Goal: Information Seeking & Learning: Learn about a topic

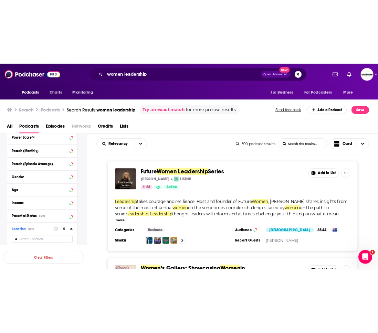
scroll to position [354, 0]
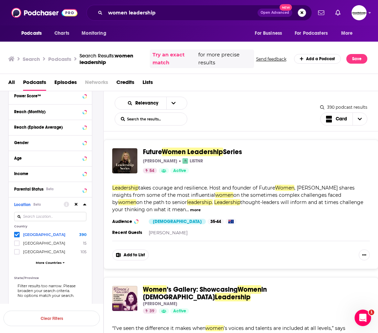
drag, startPoint x: 273, startPoint y: 124, endPoint x: 268, endPoint y: 134, distance: 11.4
click at [273, 124] on div "Relevancy List Search Input Search the results... Card" at bounding box center [218, 111] width 206 height 29
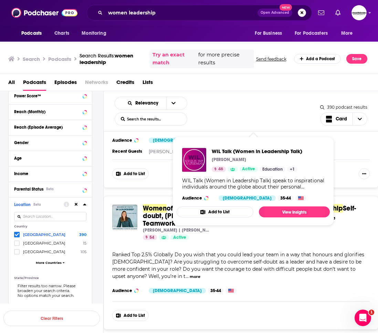
scroll to position [363, 0]
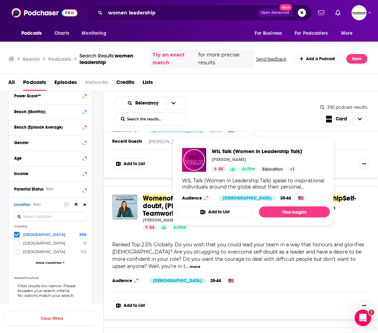
click at [276, 245] on span "Ranked Top 2.5% Globally Do you wish that you could lead your team in a way tha…" at bounding box center [238, 256] width 252 height 28
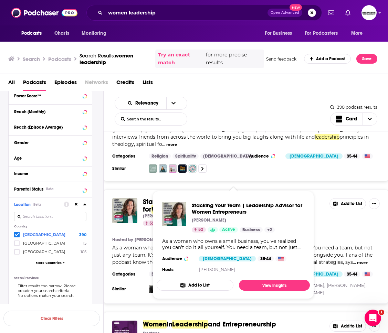
scroll to position [784, 0]
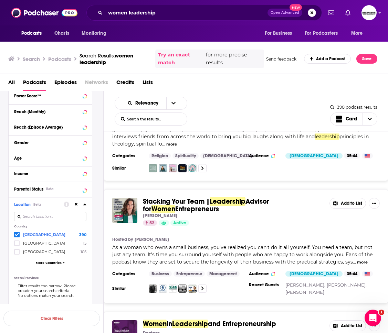
click at [351, 237] on section "Hosted by Shelli Warren" at bounding box center [245, 240] width 267 height 6
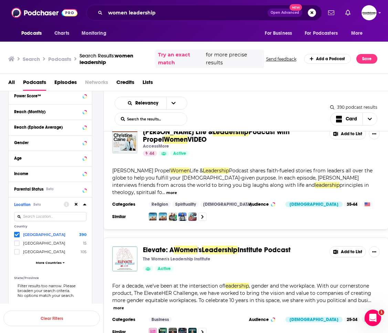
scroll to position [1299, 0]
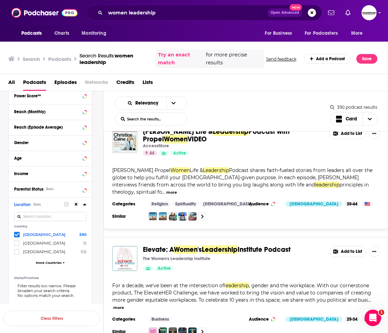
click at [316, 245] on div "The Women's Leadership Institute" at bounding box center [233, 259] width 181 height 6
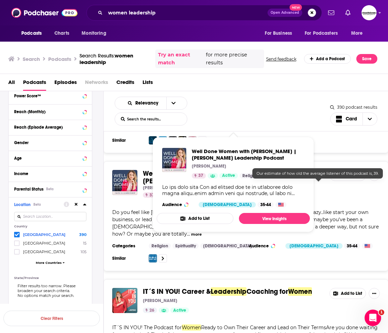
scroll to position [1599, 0]
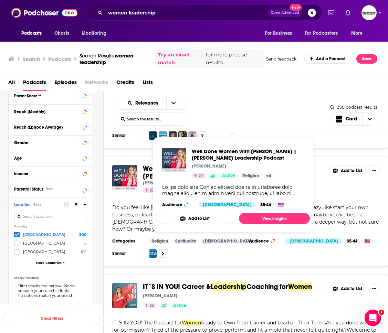
click at [225, 245] on div "IT´S IN YOU! Career & Leadership Coaching for Women Katharina Engelhardt 26 Act…" at bounding box center [246, 320] width 285 height 91
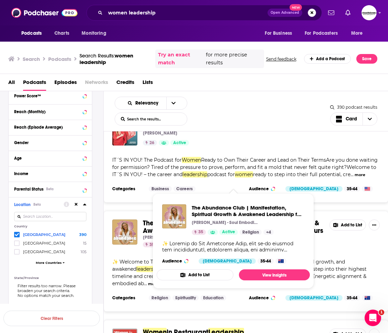
scroll to position [1767, 0]
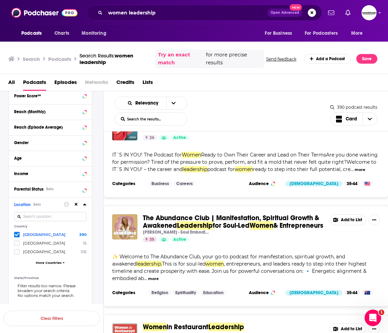
click at [334, 214] on div "The Abundance Club | Manifestation, Spiritual Growth & Awakened Leadership for …" at bounding box center [245, 228] width 267 height 28
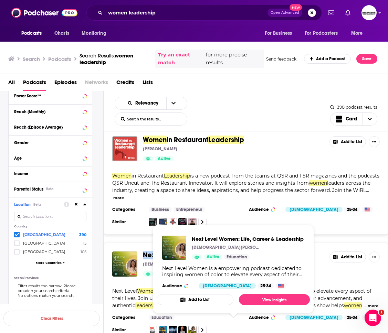
scroll to position [1954, 0]
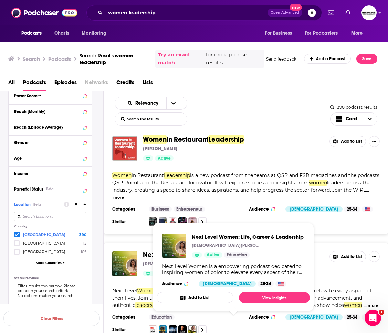
click at [339, 245] on div "Next Level Women : Life, Career & Leadership Kristen Newsome, M.Ed., PCC Active…" at bounding box center [245, 263] width 267 height 25
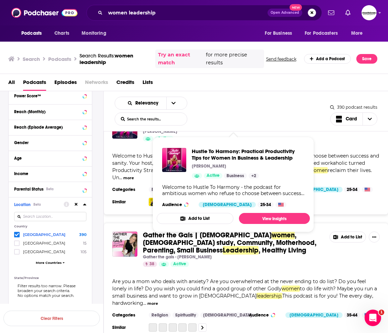
scroll to position [2693, 0]
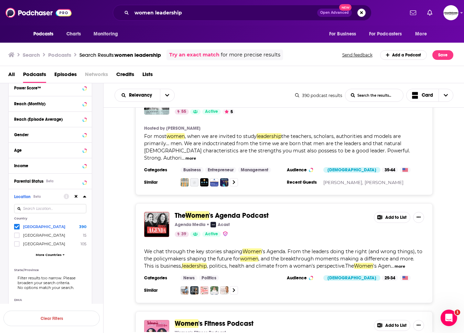
scroll to position [3186, 0]
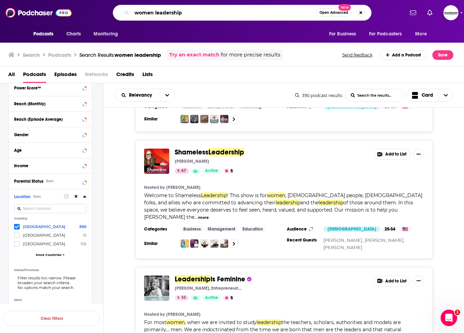
drag, startPoint x: 182, startPoint y: 11, endPoint x: 114, endPoint y: 18, distance: 68.8
click at [114, 9] on div "women leadership Open Advanced New" at bounding box center [242, 13] width 259 height 16
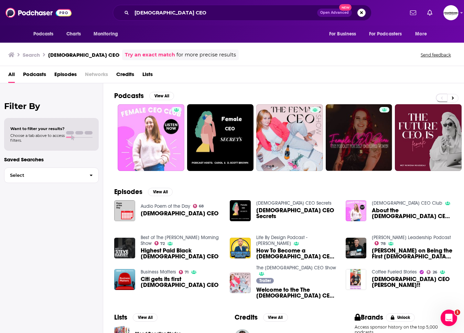
click at [42, 71] on span "Podcasts" at bounding box center [34, 76] width 23 height 14
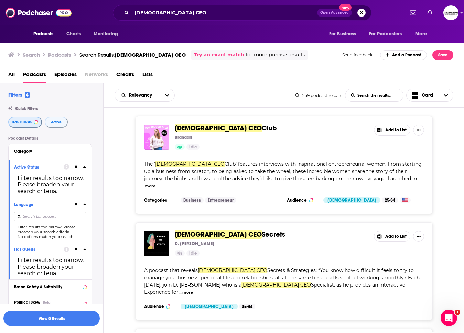
click at [31, 125] on button "Has Guests" at bounding box center [25, 122] width 34 height 11
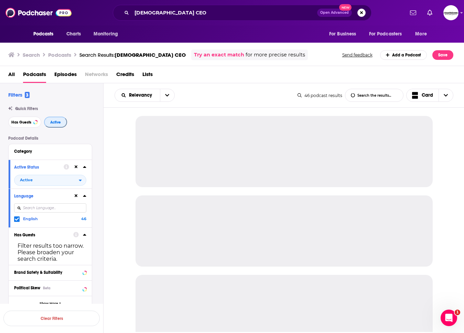
click at [65, 122] on button "Active" at bounding box center [55, 122] width 23 height 11
click at [24, 122] on span "Has Guests" at bounding box center [21, 122] width 20 height 4
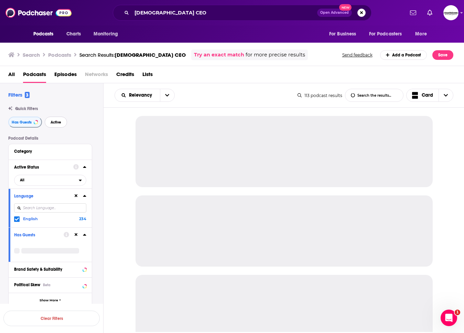
click at [57, 126] on button "Active" at bounding box center [56, 122] width 22 height 11
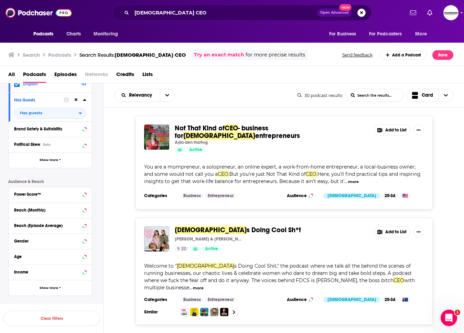
scroll to position [151, 0]
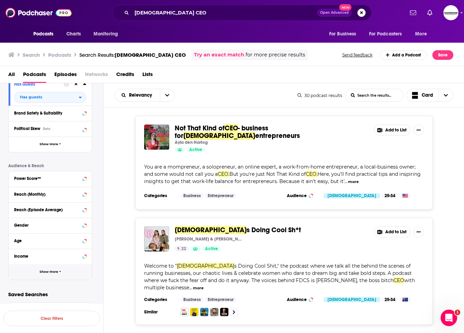
click at [48, 245] on button "Show More" at bounding box center [50, 271] width 83 height 15
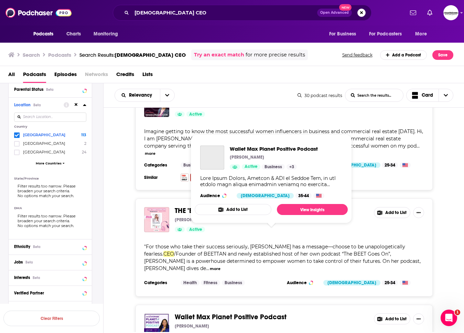
scroll to position [2518, 0]
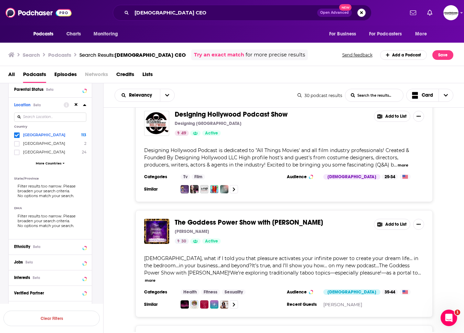
scroll to position [3049, 0]
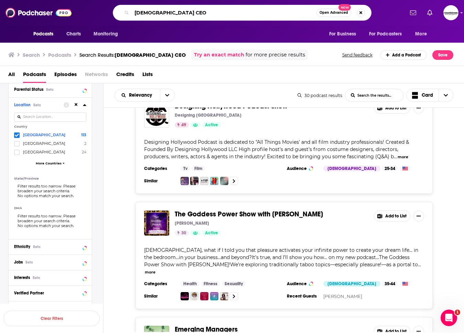
drag, startPoint x: 172, startPoint y: 16, endPoint x: 158, endPoint y: 11, distance: 15.6
click at [157, 11] on input "female CEO" at bounding box center [224, 12] width 185 height 11
type input "female leadership"
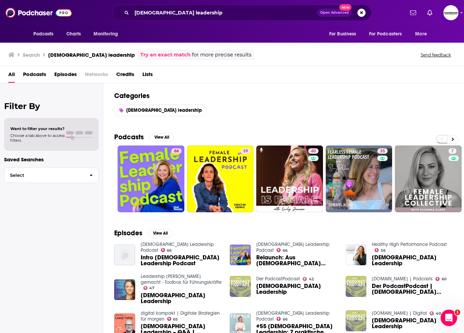
drag, startPoint x: 40, startPoint y: 68, endPoint x: 40, endPoint y: 73, distance: 4.8
click at [40, 68] on div "All Podcasts Episodes Networks Credits Lists" at bounding box center [232, 74] width 464 height 17
click at [40, 73] on span "Podcasts" at bounding box center [34, 76] width 23 height 14
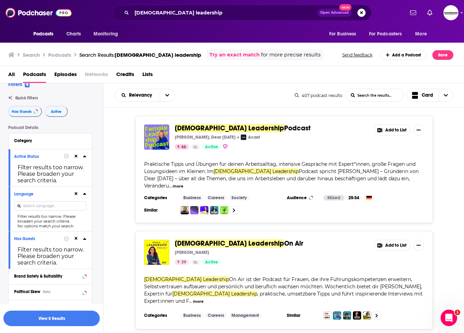
scroll to position [12, 0]
click at [50, 209] on input at bounding box center [50, 204] width 72 height 9
click at [85, 193] on icon at bounding box center [84, 193] width 3 height 2
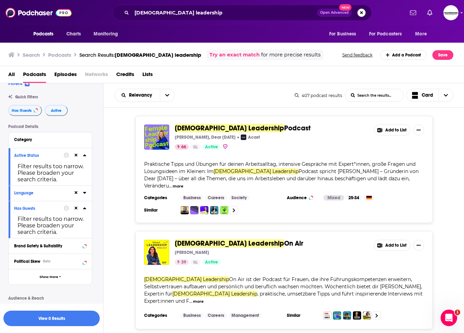
click at [84, 193] on icon at bounding box center [84, 193] width 3 height 2
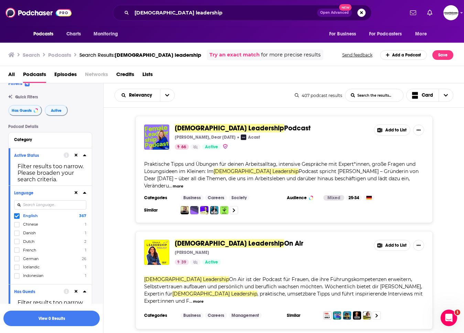
click at [83, 156] on icon at bounding box center [84, 156] width 3 height 6
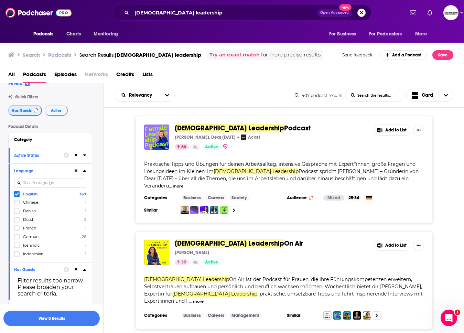
click at [26, 115] on button "Has Guests" at bounding box center [25, 110] width 34 height 11
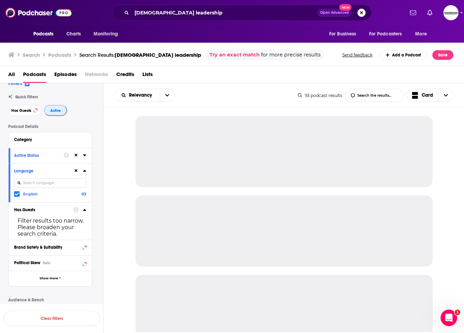
click at [48, 109] on button "Active" at bounding box center [55, 110] width 23 height 11
click at [34, 112] on button "Has Guests" at bounding box center [24, 110] width 33 height 11
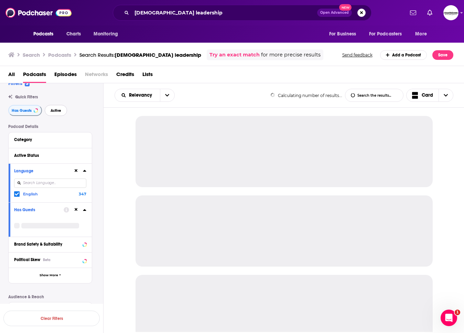
click at [51, 111] on span "Active" at bounding box center [56, 111] width 11 height 4
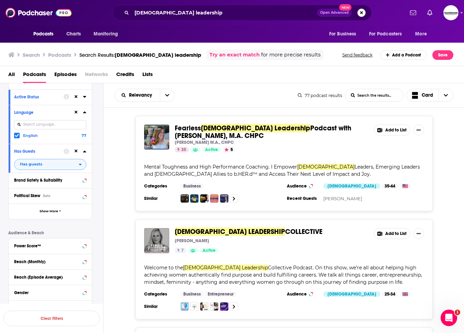
scroll to position [71, 0]
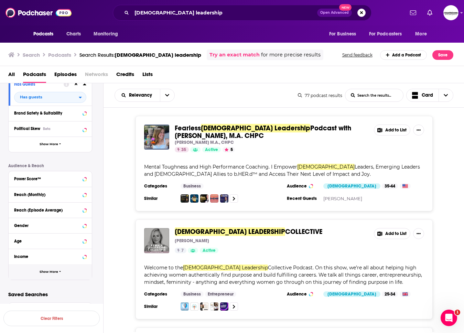
click at [45, 245] on span "Show More" at bounding box center [49, 272] width 19 height 4
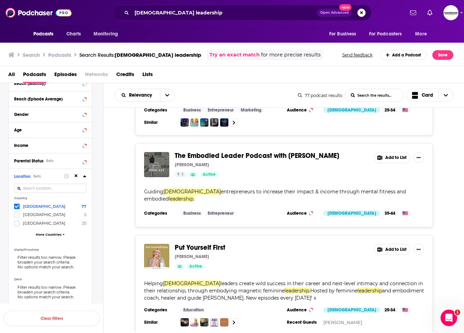
scroll to position [2094, 0]
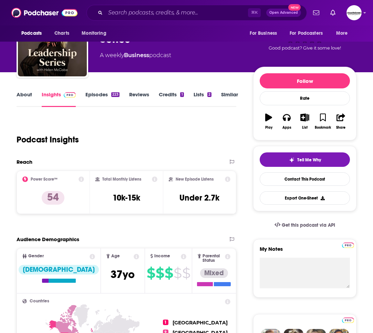
scroll to position [40, 0]
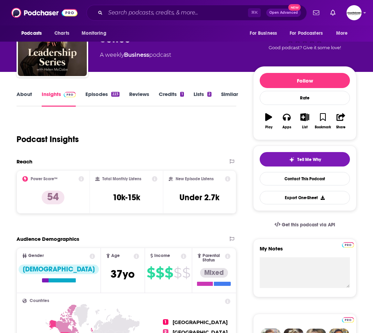
click at [31, 96] on link "About" at bounding box center [24, 99] width 15 height 16
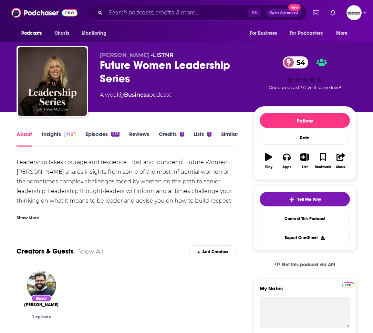
scroll to position [1, 0]
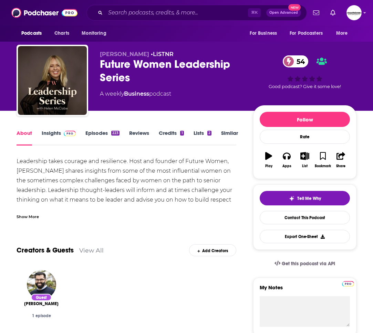
click at [30, 219] on div "Show More" at bounding box center [28, 216] width 22 height 7
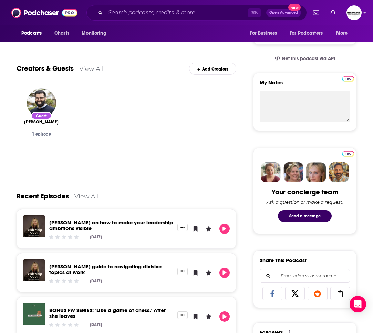
scroll to position [0, 0]
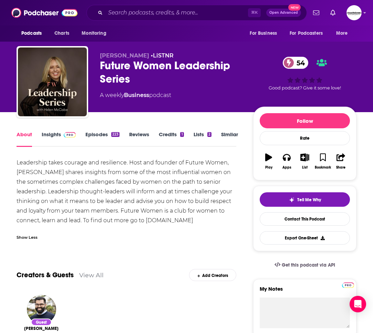
click at [132, 78] on div "Future Women Leadership Series 54" at bounding box center [171, 72] width 142 height 27
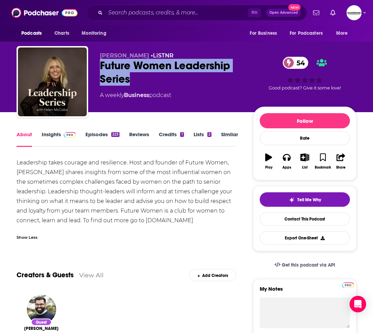
drag, startPoint x: 133, startPoint y: 80, endPoint x: 111, endPoint y: 68, distance: 25.3
click at [100, 61] on div "Future Women Leadership Series 54" at bounding box center [171, 72] width 142 height 27
copy h1 "Future Women Leadership Series"
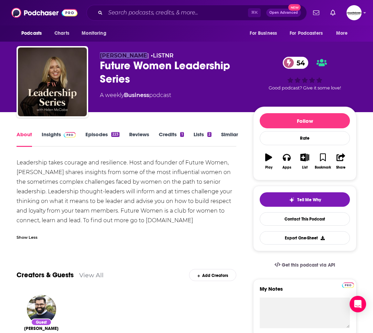
drag, startPoint x: 133, startPoint y: 55, endPoint x: 103, endPoint y: 57, distance: 30.0
click at [101, 57] on span "Sally Spicer" at bounding box center [124, 55] width 49 height 7
copy span "Sally Spicer"
click at [119, 211] on div "Leadership takes courage and resilience. Host and founder of Future Women, Hele…" at bounding box center [127, 191] width 220 height 67
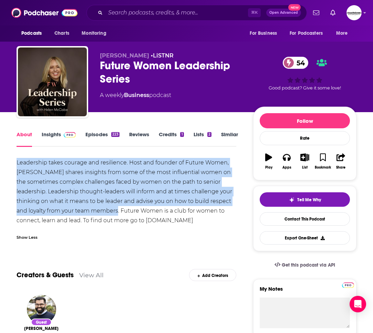
drag, startPoint x: 119, startPoint y: 211, endPoint x: 16, endPoint y: 166, distance: 112.7
copy div "Leadership takes courage and resilience. Host and founder of Future Women, Hele…"
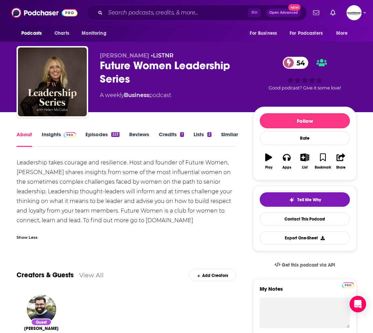
click at [213, 226] on div "Leadership takes courage and resilience. Host and founder of Future Women, Hele…" at bounding box center [127, 201] width 220 height 86
click at [51, 133] on link "Insights" at bounding box center [59, 139] width 34 height 16
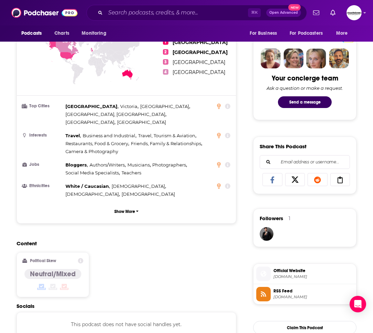
scroll to position [461, 0]
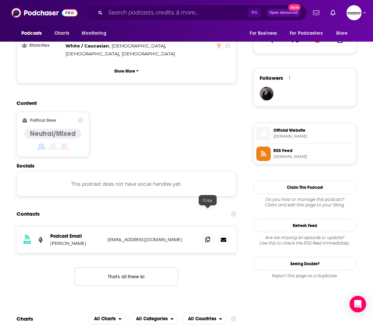
click at [209, 237] on icon at bounding box center [207, 240] width 5 height 6
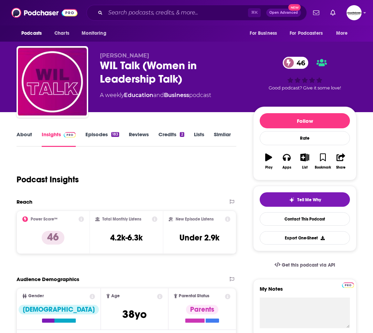
click at [29, 135] on link "About" at bounding box center [24, 139] width 15 height 16
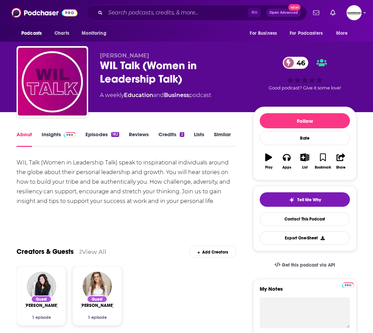
click at [219, 203] on div "WIL Talk (Women in Leadership Talk) speak to inspirational individuals around t…" at bounding box center [127, 182] width 220 height 48
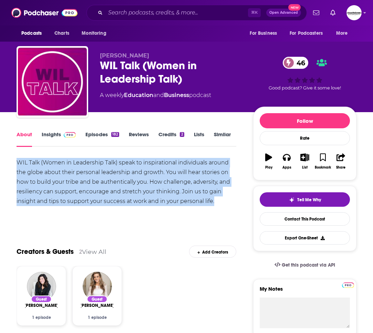
drag, startPoint x: 185, startPoint y: 199, endPoint x: 1, endPoint y: 162, distance: 187.8
copy div "WIL Talk (Women in Leadership Talk) speak to inspirational individuals around t…"
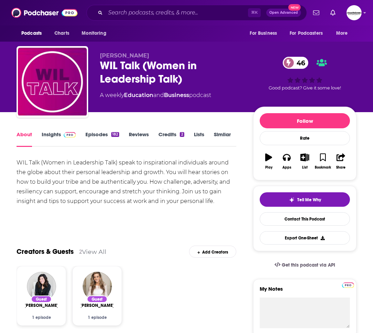
click at [188, 78] on div "WIL Talk (Women in Leadership Talk) 46" at bounding box center [171, 72] width 142 height 27
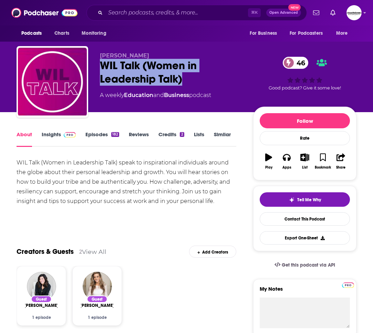
drag, startPoint x: 158, startPoint y: 75, endPoint x: 107, endPoint y: 63, distance: 52.0
click at [100, 65] on div "WIL Talk (Women in Leadership Talk) 46" at bounding box center [171, 72] width 142 height 27
copy h1 "WIL Talk (Women in Leadership Talk)"
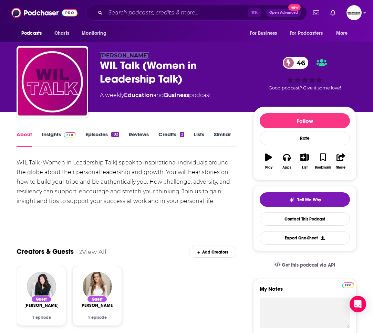
drag, startPoint x: 139, startPoint y: 53, endPoint x: 108, endPoint y: 54, distance: 31.3
click at [98, 56] on div "Vicki Bradley WIL Talk (Women in Leadership Talk) 46 A weekly Education and Bus…" at bounding box center [187, 83] width 340 height 74
copy span "Vicki Bradley"
click link "Insights"
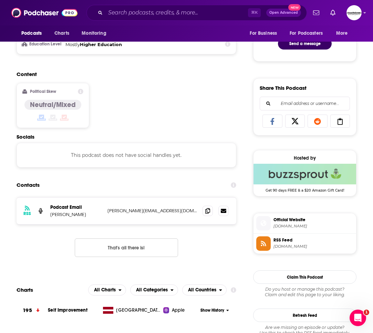
scroll to position [428, 0]
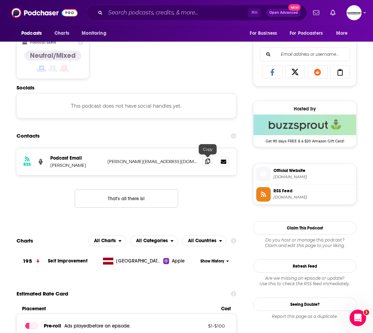
click icon
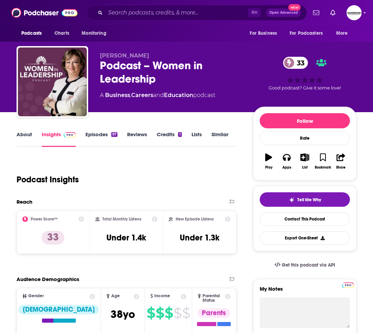
click at [24, 138] on link "About" at bounding box center [24, 139] width 15 height 16
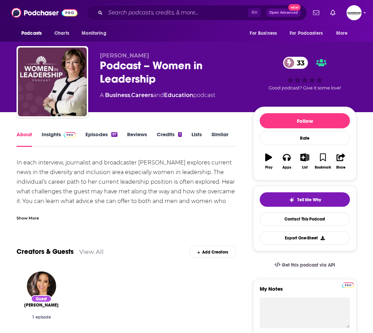
click at [32, 217] on div "Show More" at bounding box center [28, 217] width 22 height 7
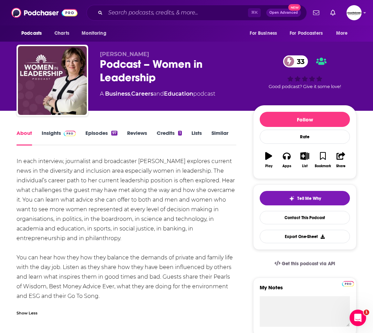
click at [136, 242] on div "In each interview, journalist and broadcaster Angie Mezzetti explores current n…" at bounding box center [127, 229] width 220 height 145
drag, startPoint x: 128, startPoint y: 239, endPoint x: 14, endPoint y: 158, distance: 139.5
copy div "In each interview, journalist and broadcaster Angie Mezzetti explores current n…"
drag, startPoint x: 169, startPoint y: 75, endPoint x: 160, endPoint y: 78, distance: 9.0
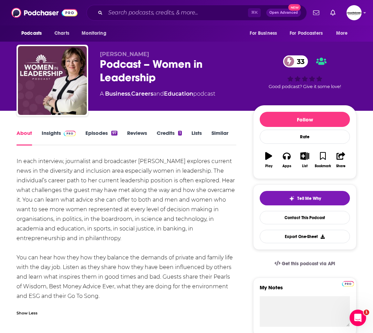
click at [169, 75] on div "Podcast – Women in Leadership 33" at bounding box center [171, 70] width 142 height 27
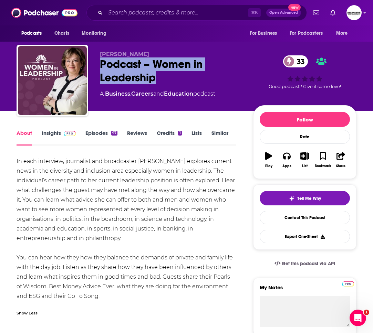
drag, startPoint x: 160, startPoint y: 78, endPoint x: 99, endPoint y: 62, distance: 63.0
click at [100, 62] on div "Podcast – Women in Leadership 33" at bounding box center [171, 70] width 142 height 27
copy h1 "Podcast – Women in Leadership"
drag, startPoint x: 147, startPoint y: 54, endPoint x: 98, endPoint y: 53, distance: 48.9
click at [98, 53] on div "Angela Mezzetti Podcast – Women in Leadership 33 A Business , Careers and Educa…" at bounding box center [187, 82] width 340 height 74
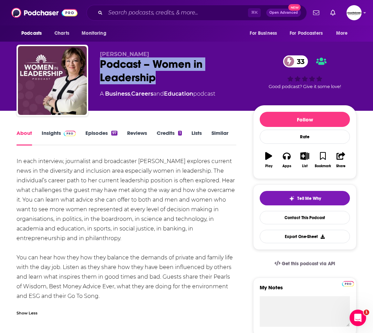
copy span "Angela Mezzetti"
click at [53, 132] on link "Insights" at bounding box center [59, 138] width 34 height 16
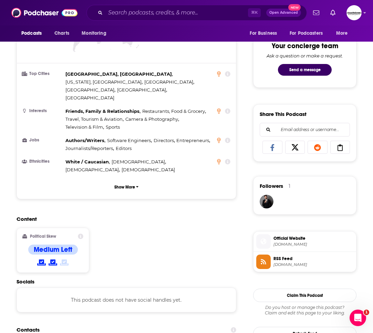
scroll to position [448, 0]
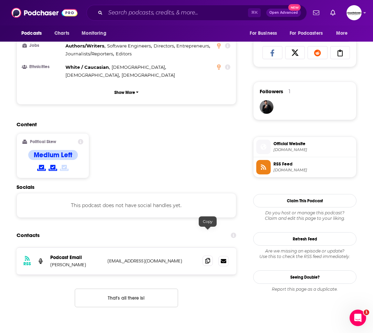
click at [211, 256] on span at bounding box center [207, 261] width 10 height 10
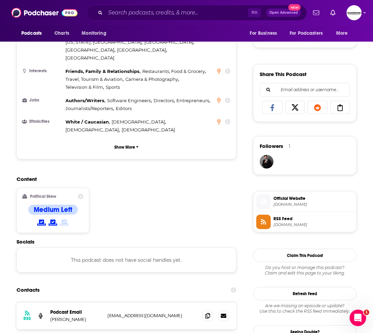
scroll to position [391, 0]
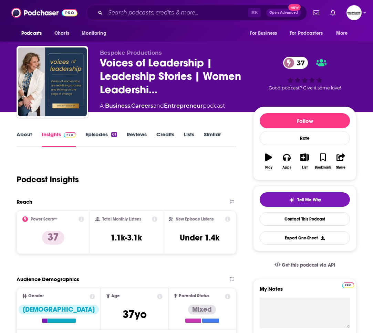
click at [21, 136] on link "About" at bounding box center [24, 139] width 15 height 16
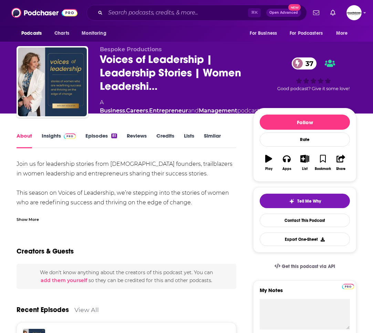
click at [25, 217] on div "Show More" at bounding box center [28, 219] width 22 height 7
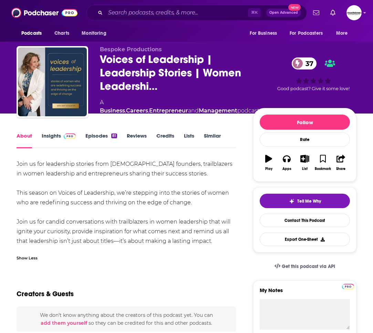
click at [220, 240] on div "Join us for leadership stories from [DEMOGRAPHIC_DATA] founders, trailblazers i…" at bounding box center [127, 202] width 220 height 87
drag, startPoint x: 194, startPoint y: 238, endPoint x: 28, endPoint y: 165, distance: 182.1
copy div "Join us for leadership stories from [DEMOGRAPHIC_DATA] founders, trailblazers i…"
click at [186, 178] on div "Join us for leadership stories from [DEMOGRAPHIC_DATA] founders, trailblazers i…" at bounding box center [127, 202] width 220 height 87
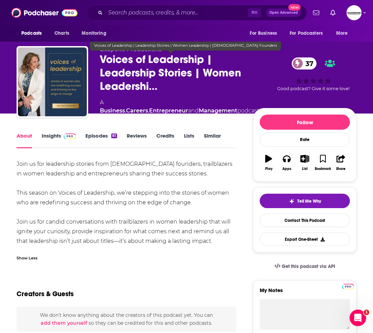
click at [166, 86] on span "Voices of Leadership | Leadership Stories | Women Leadershi…" at bounding box center [179, 73] width 159 height 40
drag, startPoint x: 181, startPoint y: 66, endPoint x: 188, endPoint y: 71, distance: 8.6
click at [182, 66] on span "Voices of Leadership | Leadership Stories | Women Leadershi…" at bounding box center [179, 73] width 159 height 40
click at [195, 72] on span "Voices of Leadership | Leadership Stories | Women Leadershi…" at bounding box center [179, 73] width 159 height 40
click at [102, 60] on span "Voices of Leadership | Leadership Stories | Women Leadershi…" at bounding box center [179, 73] width 159 height 40
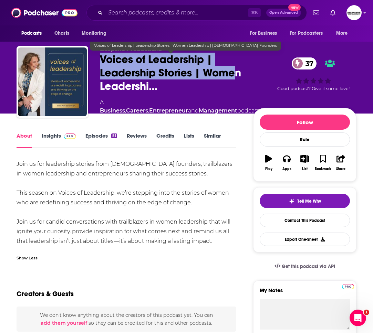
drag, startPoint x: 102, startPoint y: 59, endPoint x: 288, endPoint y: 70, distance: 186.6
click at [236, 75] on span "Voices of Leadership | Leadership Stories | Women Leadershi…" at bounding box center [179, 73] width 159 height 40
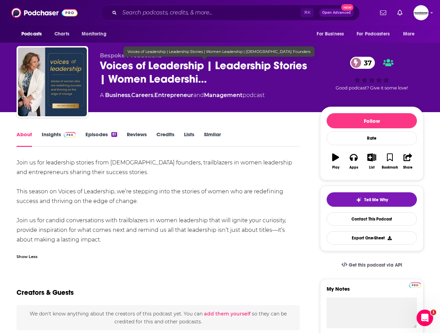
click at [168, 73] on span "Voices of Leadership | Leadership Stories | Women Leadershi…" at bounding box center [204, 72] width 209 height 27
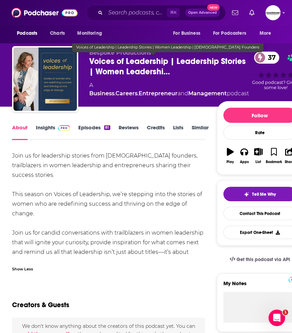
drag, startPoint x: 158, startPoint y: 58, endPoint x: 170, endPoint y: 62, distance: 12.4
click at [162, 60] on span "Voices of Leadership | Leadership Stories | Women Leadershi…" at bounding box center [168, 66] width 159 height 21
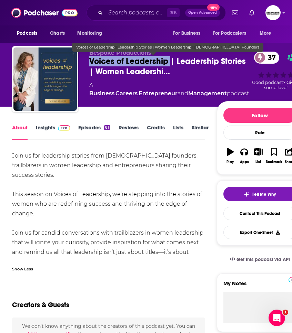
drag, startPoint x: 169, startPoint y: 62, endPoint x: 90, endPoint y: 61, distance: 79.5
click at [90, 61] on span "Voices of Leadership | Leadership Stories | Women Leadershi…" at bounding box center [168, 66] width 159 height 21
copy h1 "Voices of Leadership"
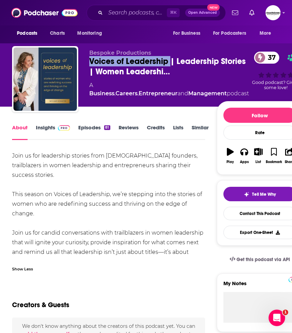
click at [44, 126] on link "Insights" at bounding box center [53, 132] width 34 height 16
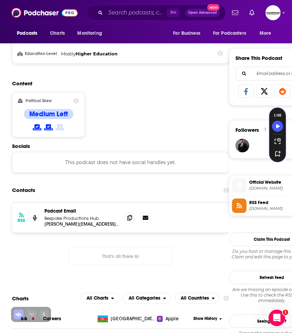
scroll to position [406, 0]
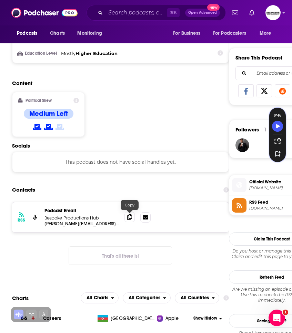
click at [129, 217] on icon at bounding box center [129, 217] width 5 height 6
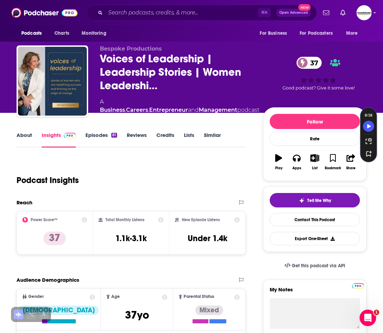
scroll to position [0, 0]
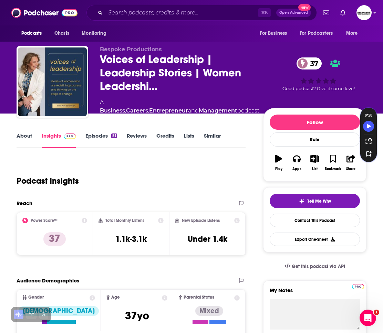
click at [119, 162] on div "Podcast Insights" at bounding box center [128, 176] width 223 height 35
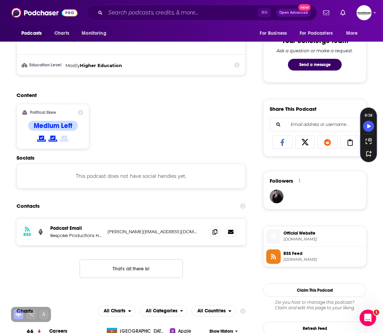
scroll to position [212, 0]
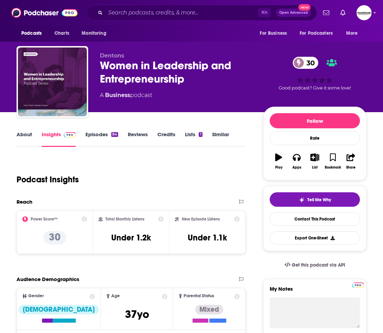
click at [31, 132] on link "About" at bounding box center [24, 139] width 15 height 16
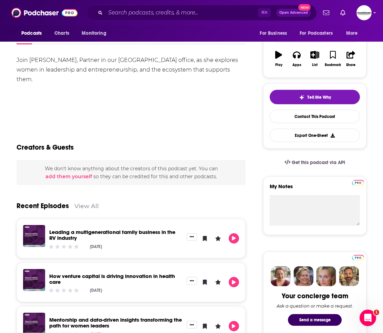
scroll to position [1, 0]
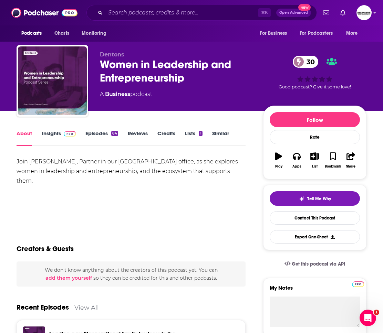
click at [48, 130] on link "Insights" at bounding box center [59, 138] width 34 height 16
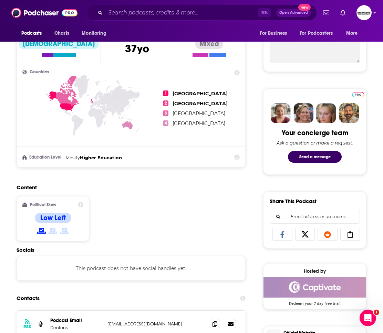
scroll to position [98, 0]
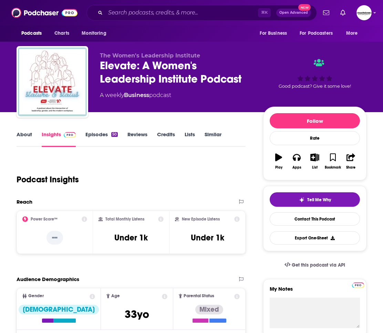
click at [21, 131] on link "About" at bounding box center [24, 139] width 15 height 16
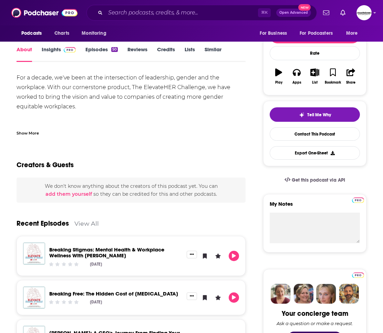
scroll to position [111, 0]
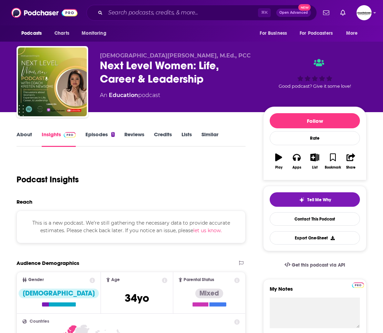
click at [28, 136] on link "About" at bounding box center [24, 139] width 15 height 16
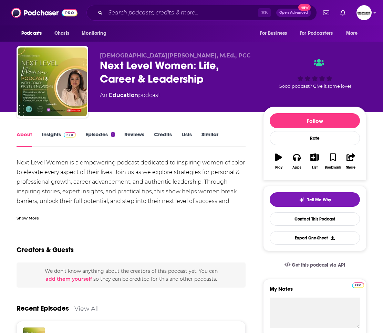
click at [28, 218] on div "Show More" at bounding box center [28, 217] width 22 height 7
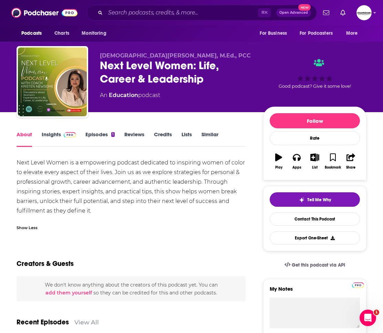
click at [101, 211] on div "Next Level Women is a empowering podcast dedicated to inspiring women of color …" at bounding box center [131, 187] width 229 height 58
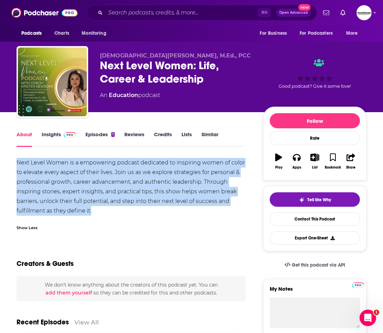
drag, startPoint x: 99, startPoint y: 211, endPoint x: 5, endPoint y: 163, distance: 105.9
copy div "Next Level Women is a empowering podcast dedicated to inspiring women of color …"
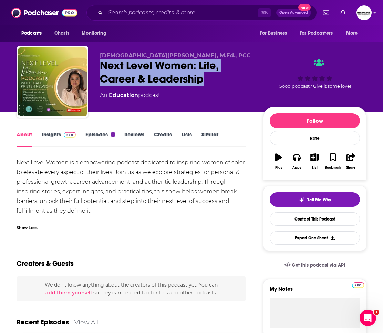
drag, startPoint x: 212, startPoint y: 78, endPoint x: 101, endPoint y: 63, distance: 111.9
click at [101, 63] on div "Next Level Women: Life, Career & Leadership" at bounding box center [176, 72] width 152 height 27
copy h1 "Next Level Women: Life, Career & Leadership"
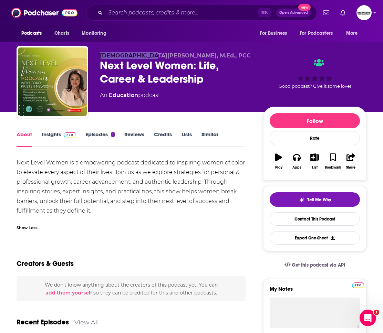
drag, startPoint x: 151, startPoint y: 54, endPoint x: 96, endPoint y: 54, distance: 54.7
click at [96, 54] on div "Kristen Newsome, M.Ed., PCC Next Level Women: Life, Career & Leadership An Educ…" at bounding box center [192, 83] width 350 height 74
copy span "Kristen Newsome"
click at [50, 135] on link "Insights" at bounding box center [59, 139] width 34 height 16
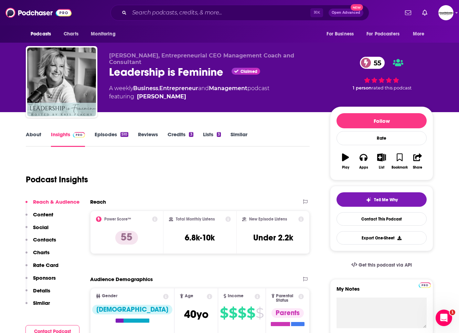
click at [29, 137] on link "About" at bounding box center [33, 139] width 15 height 16
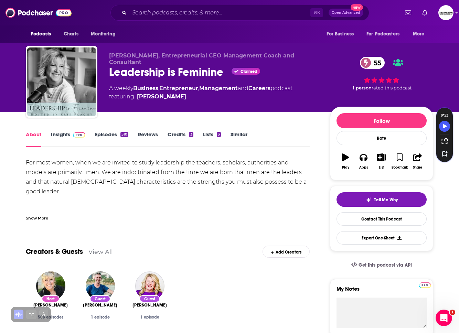
drag, startPoint x: 39, startPoint y: 215, endPoint x: 62, endPoint y: 209, distance: 23.7
click at [39, 215] on div "Show More" at bounding box center [37, 217] width 22 height 7
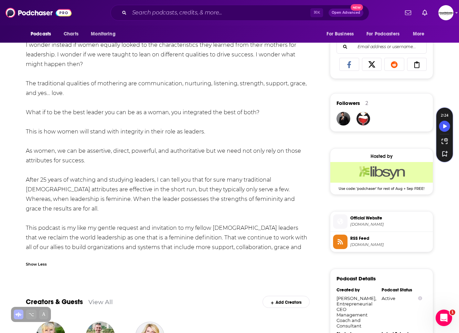
scroll to position [444, 0]
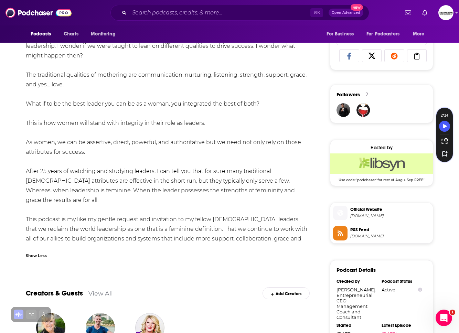
click at [284, 217] on div "For most women, when we are invited to study leadership the teachers, scholars,…" at bounding box center [168, 3] width 284 height 578
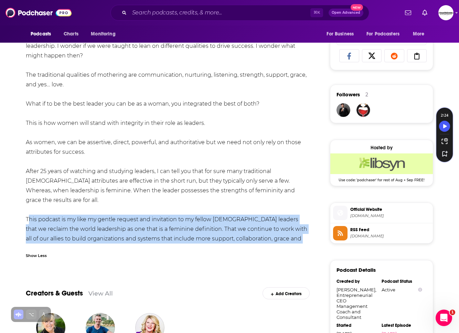
drag, startPoint x: 280, startPoint y: 218, endPoint x: 23, endPoint y: 181, distance: 259.5
click at [20, 181] on div "About Insights Episodes 510 Reviews Credits 3 Lists 3 Similar For most women, w…" at bounding box center [172, 297] width 315 height 1222
copy div "This podcast is my like my gentle request and invitation to my fellow female le…"
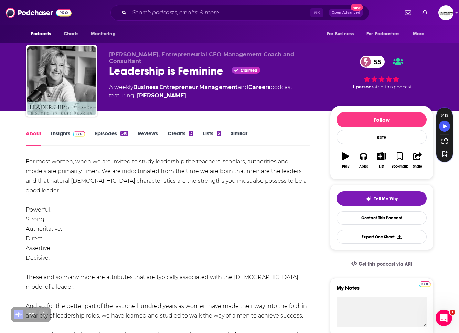
scroll to position [0, 0]
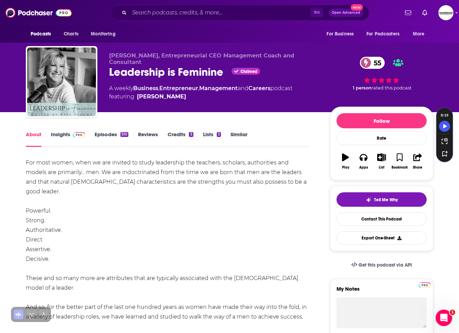
click at [61, 134] on link "Insights" at bounding box center [68, 139] width 34 height 16
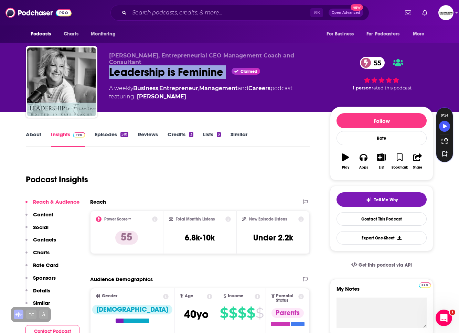
drag, startPoint x: 227, startPoint y: 67, endPoint x: 109, endPoint y: 64, distance: 118.1
click at [109, 64] on div "Kris Plachy, Entrepreneurial CEO Management Coach and Consultant Leadership is …" at bounding box center [230, 83] width 408 height 74
copy div "Leadership is Feminine"
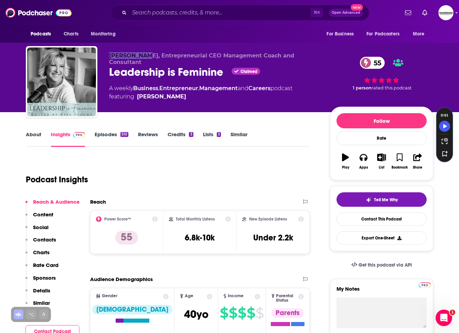
drag, startPoint x: 140, startPoint y: 54, endPoint x: 96, endPoint y: 55, distance: 44.4
click at [96, 55] on div "Kris Plachy, Entrepreneurial CEO Management Coach and Consultant Leadership is …" at bounding box center [230, 83] width 408 height 74
copy div "Kris Plachy"
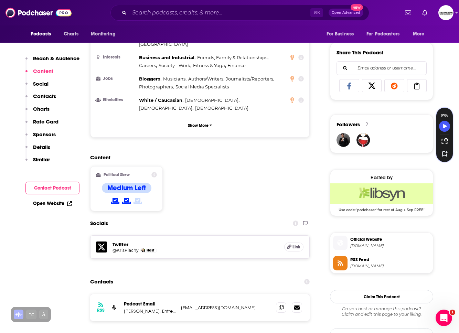
scroll to position [417, 0]
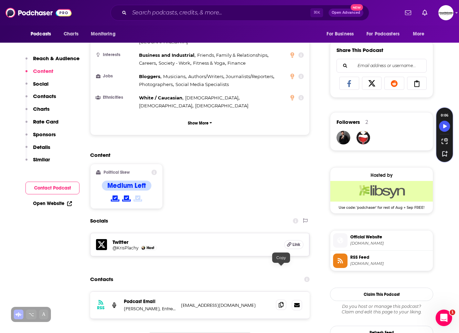
click at [279, 302] on icon at bounding box center [281, 305] width 5 height 6
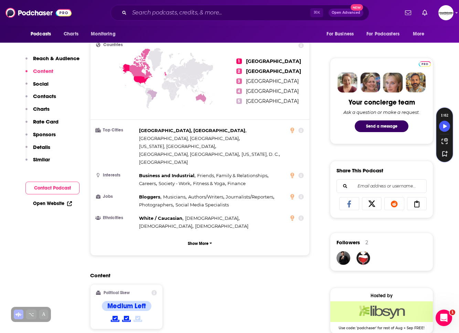
scroll to position [265, 0]
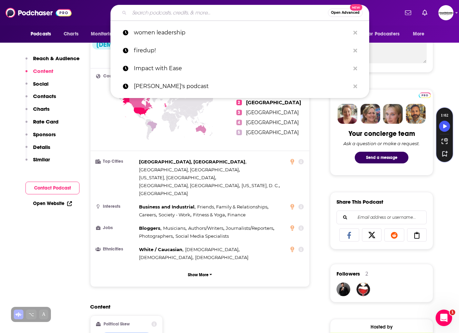
click at [171, 13] on input "Search podcasts, credits, & more..." at bounding box center [228, 12] width 199 height 11
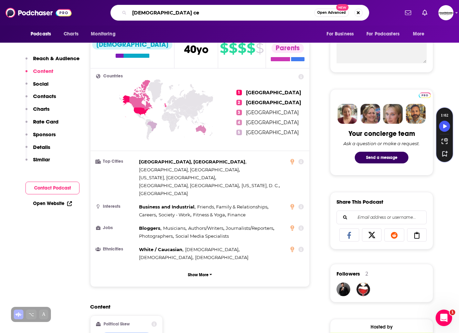
type input "female ceo"
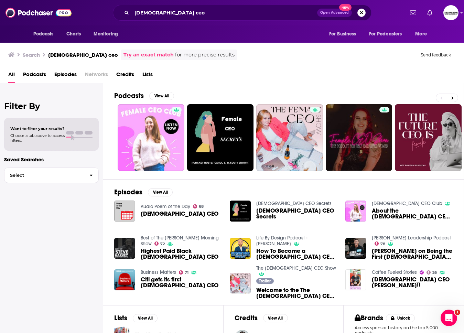
click at [30, 75] on span "Podcasts" at bounding box center [34, 76] width 23 height 14
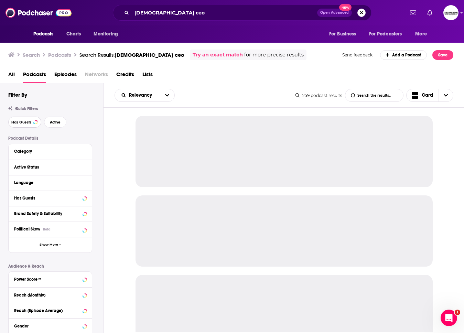
click at [18, 120] on span "Has Guests" at bounding box center [21, 122] width 20 height 4
click at [50, 121] on span "Active" at bounding box center [55, 122] width 11 height 4
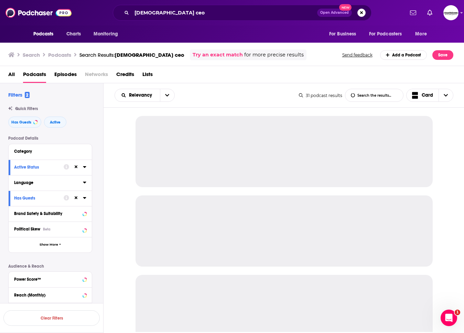
click at [84, 183] on icon at bounding box center [84, 183] width 3 height 2
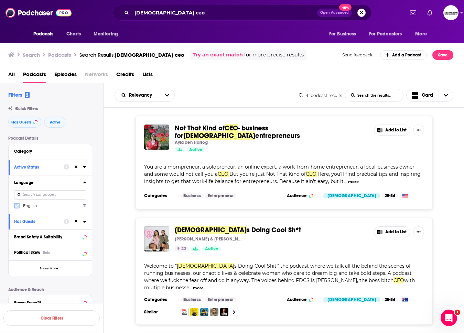
click at [18, 207] on icon at bounding box center [17, 206] width 4 height 4
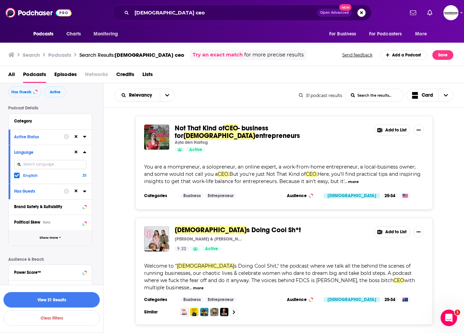
scroll to position [31, 0]
click at [46, 240] on button "Show More" at bounding box center [50, 236] width 83 height 15
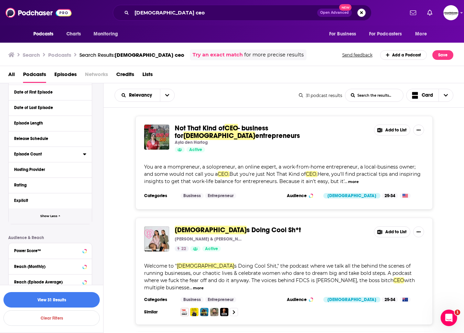
scroll to position [263, 0]
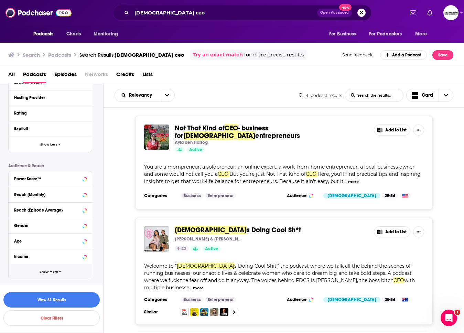
click at [50, 273] on span "Show More" at bounding box center [49, 272] width 19 height 4
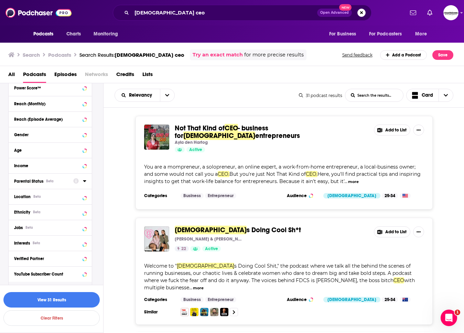
scroll to position [372, 0]
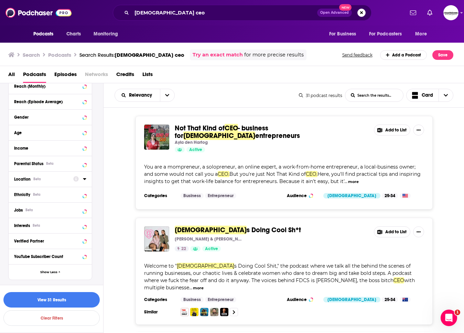
click at [85, 179] on icon at bounding box center [84, 179] width 3 height 2
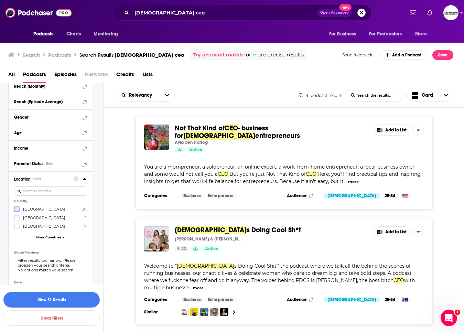
click at [16, 207] on icon at bounding box center [17, 209] width 4 height 4
click at [84, 302] on button "View 30 Results" at bounding box center [51, 299] width 96 height 15
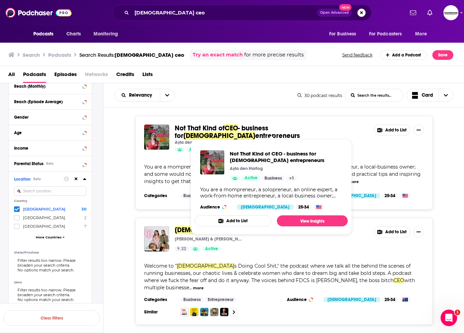
click at [263, 252] on div "Female s Doing Cool Sh*t Renee Chagoury & Tiana Brownrigg 22 Active Add to List…" at bounding box center [284, 271] width 297 height 107
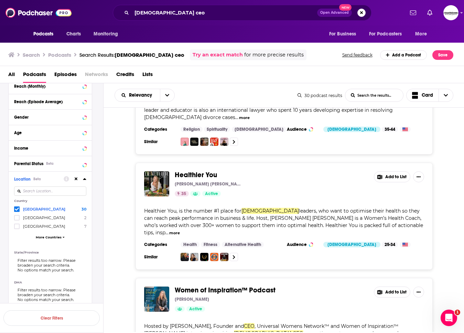
scroll to position [1440, 0]
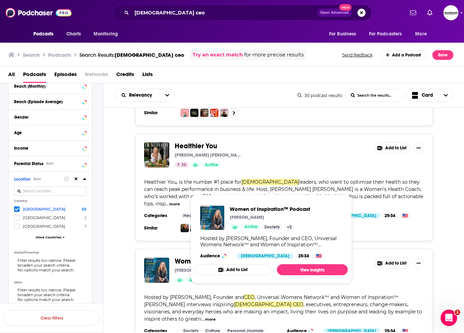
click at [162, 294] on div "Hosted by Monica Kretschmer, Founder and CEO , Universal Womens Network™ and Wo…" at bounding box center [284, 308] width 280 height 29
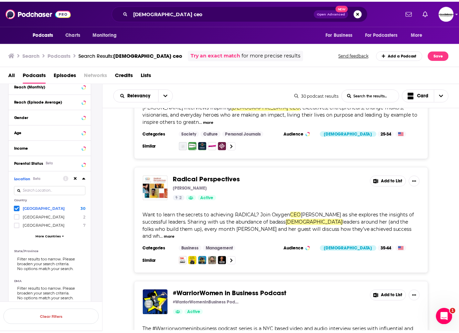
scroll to position [1639, 0]
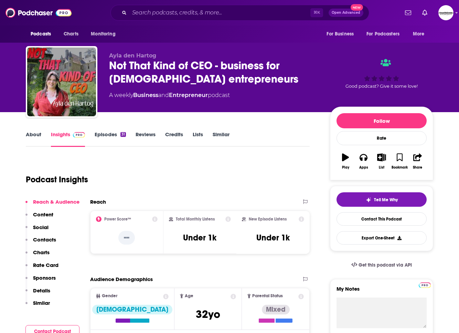
click at [38, 136] on link "About" at bounding box center [33, 139] width 15 height 16
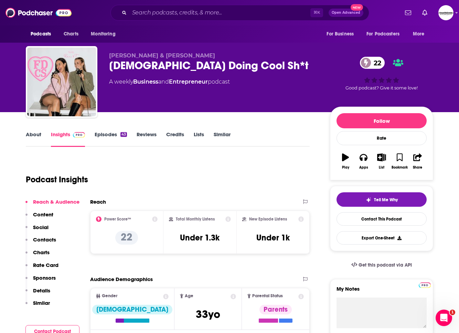
click at [38, 138] on link "About" at bounding box center [33, 139] width 15 height 16
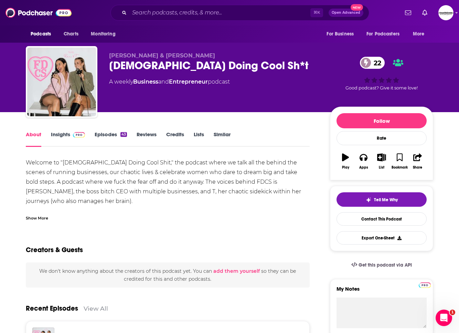
click at [39, 214] on div "Show More" at bounding box center [168, 216] width 284 height 12
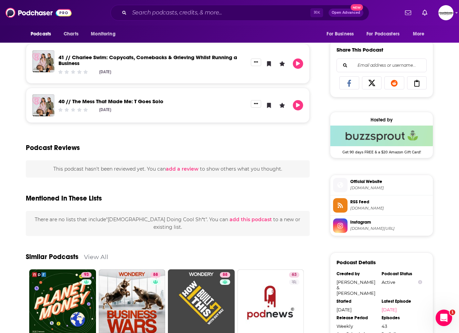
scroll to position [417, 0]
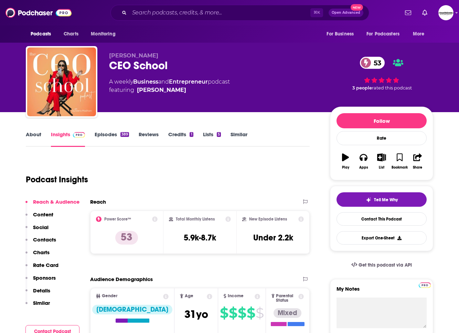
click at [36, 134] on link "About" at bounding box center [33, 139] width 15 height 16
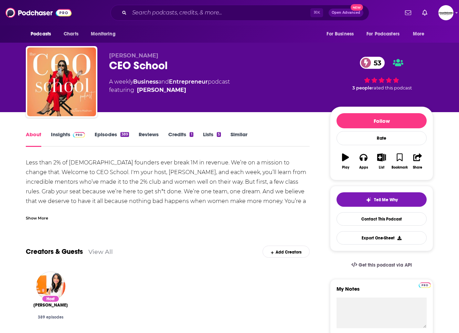
click at [41, 217] on div "Show More" at bounding box center [37, 217] width 22 height 7
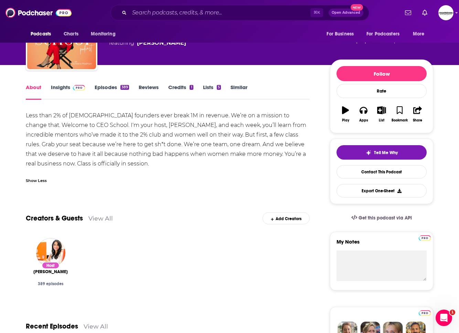
scroll to position [47, 0]
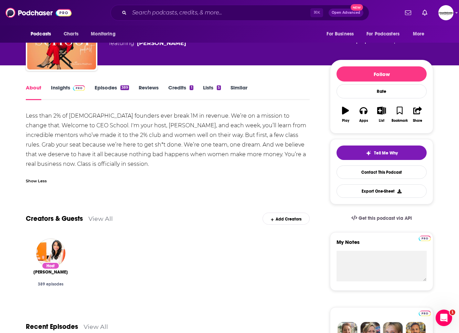
click at [105, 162] on div "Less than 2% of [DEMOGRAPHIC_DATA] founders ever break 1M in revenue. We’re on …" at bounding box center [168, 140] width 284 height 58
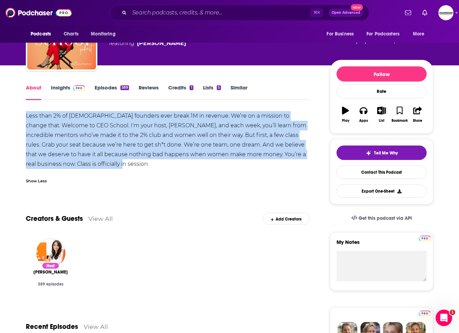
drag, startPoint x: 93, startPoint y: 162, endPoint x: 25, endPoint y: 119, distance: 81.1
copy div "Less than 2% of [DEMOGRAPHIC_DATA] founders ever break 1M in revenue. We’re on …"
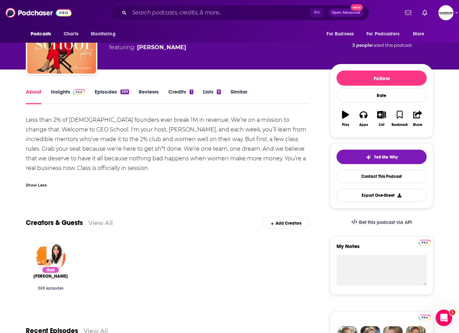
scroll to position [35, 0]
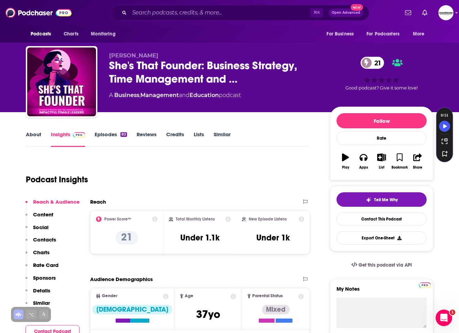
click at [33, 136] on link "About" at bounding box center [33, 139] width 15 height 16
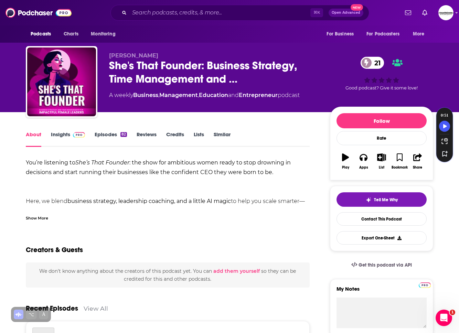
click at [43, 218] on div "Show More" at bounding box center [37, 217] width 22 height 7
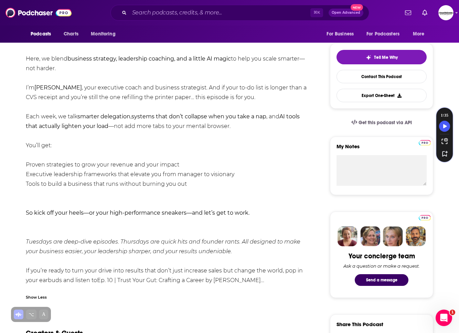
scroll to position [143, 0]
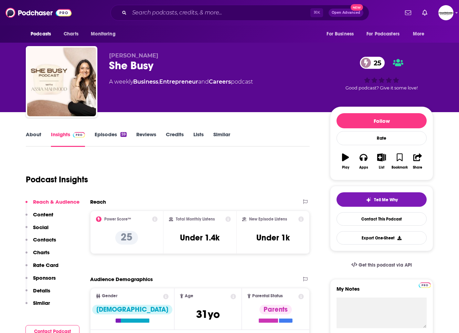
click at [32, 136] on link "About" at bounding box center [33, 139] width 15 height 16
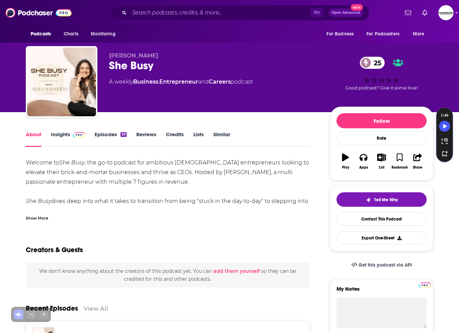
click at [45, 216] on div "Show More" at bounding box center [37, 217] width 22 height 7
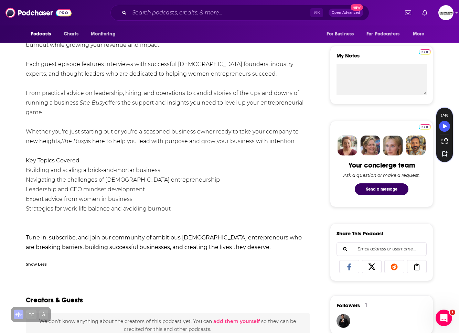
scroll to position [235, 0]
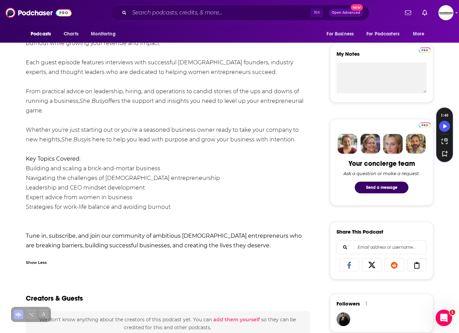
click at [176, 205] on li "Strategies for work-life balance and avoiding burnout" at bounding box center [168, 207] width 284 height 10
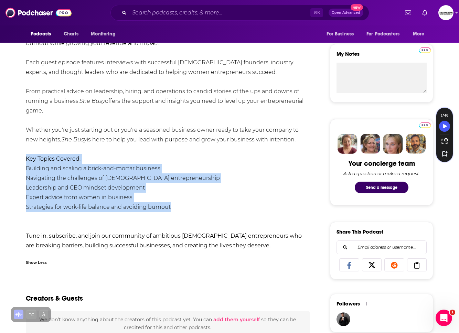
drag, startPoint x: 183, startPoint y: 208, endPoint x: 17, endPoint y: 159, distance: 172.8
click at [17, 159] on div "About Insights Episodes 59 Reviews Credits Lists Similar Welcome to She Busy , …" at bounding box center [172, 325] width 315 height 861
copy div "Key Topics Covered : Building and scaling a brick-and-mortar business Navigatin…"
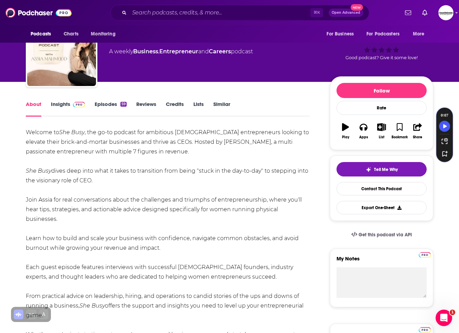
scroll to position [0, 0]
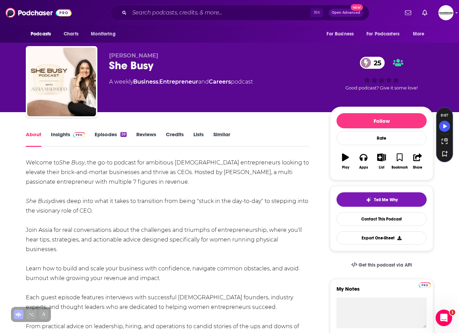
drag, startPoint x: 166, startPoint y: 63, endPoint x: 161, endPoint y: 64, distance: 5.1
click at [163, 63] on div "She Busy 25" at bounding box center [214, 65] width 210 height 13
drag, startPoint x: 162, startPoint y: 64, endPoint x: 109, endPoint y: 66, distance: 52.7
click at [109, 66] on div "She Busy 25" at bounding box center [214, 65] width 210 height 13
copy h1 "She Busy"
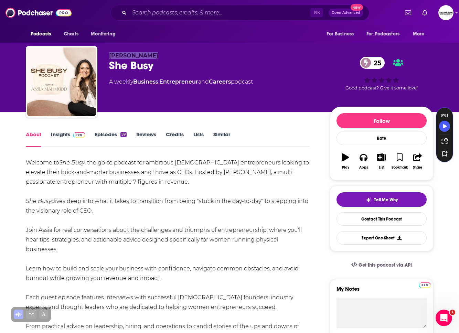
drag, startPoint x: 159, startPoint y: 54, endPoint x: 109, endPoint y: 55, distance: 49.9
click at [109, 55] on p "[PERSON_NAME]" at bounding box center [214, 55] width 210 height 7
copy span "[PERSON_NAME]"
click at [61, 135] on link "Insights" at bounding box center [68, 139] width 34 height 16
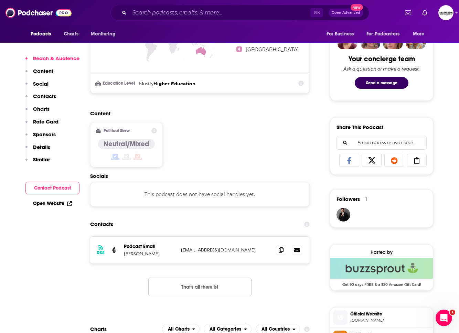
scroll to position [340, 0]
click at [279, 252] on icon at bounding box center [281, 250] width 5 height 6
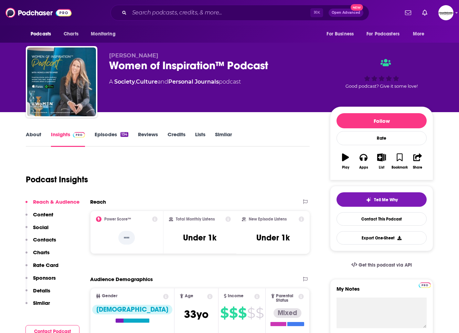
click at [35, 134] on link "About" at bounding box center [33, 139] width 15 height 16
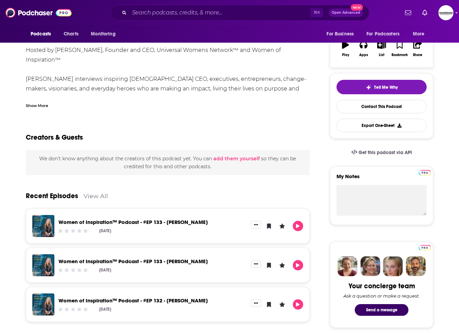
scroll to position [25, 0]
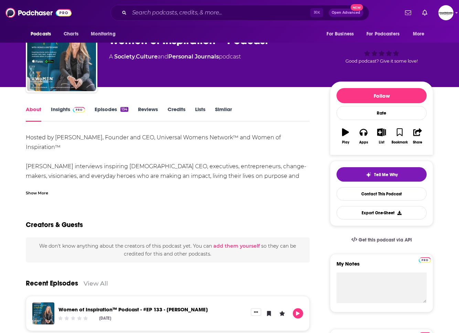
drag, startPoint x: 37, startPoint y: 193, endPoint x: 55, endPoint y: 190, distance: 18.2
click at [37, 193] on div "Show More" at bounding box center [37, 192] width 22 height 7
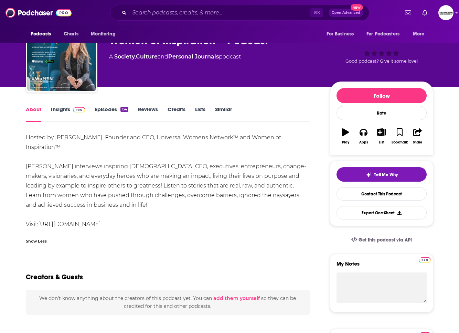
click at [96, 208] on div "Hosted by [PERSON_NAME], Founder and CEO, Universal Womens Network™ and Women o…" at bounding box center [168, 181] width 284 height 96
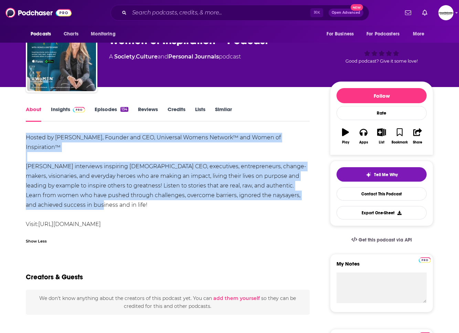
drag, startPoint x: 102, startPoint y: 205, endPoint x: 19, endPoint y: 138, distance: 107.0
copy div "Hosted by [PERSON_NAME], Founder and CEO, Universal Womens Network™ and Women o…"
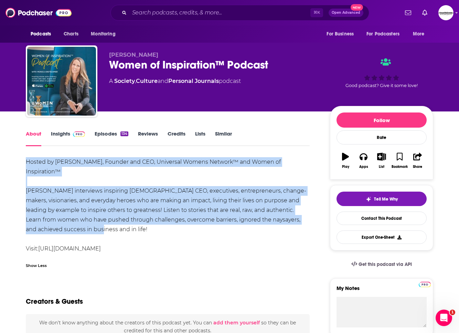
scroll to position [0, 0]
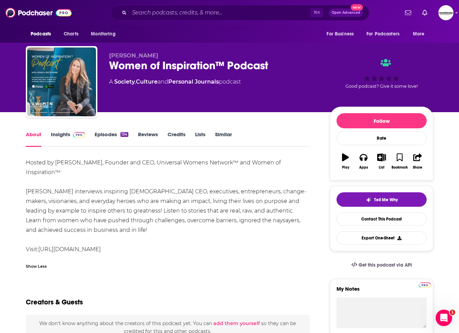
click at [276, 64] on div "Women of Inspiration™ Podcast" at bounding box center [214, 65] width 210 height 13
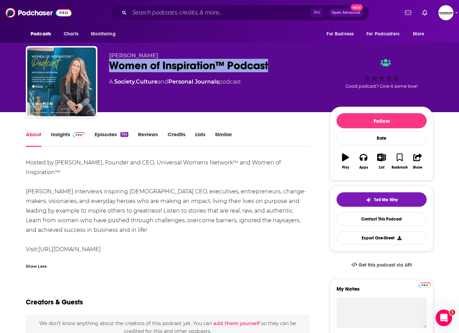
drag, startPoint x: 238, startPoint y: 67, endPoint x: 111, endPoint y: 68, distance: 127.7
click at [109, 69] on div "Women of Inspiration™ Podcast" at bounding box center [214, 65] width 210 height 13
copy h1 "Women of Inspiration™ Podcast"
drag, startPoint x: 160, startPoint y: 55, endPoint x: 108, endPoint y: 53, distance: 51.3
click at [107, 54] on div "[PERSON_NAME] Women of Inspiration™ Podcast A Society , Culture and Personal Jo…" at bounding box center [230, 83] width 408 height 74
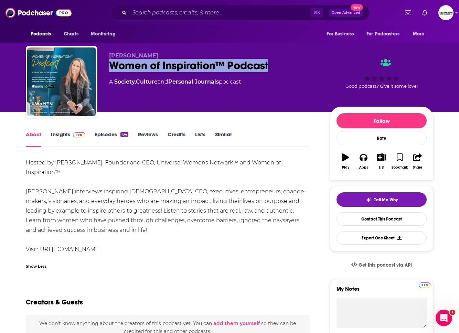
copy span "[PERSON_NAME]"
click at [60, 137] on link "Insights" at bounding box center [68, 139] width 34 height 16
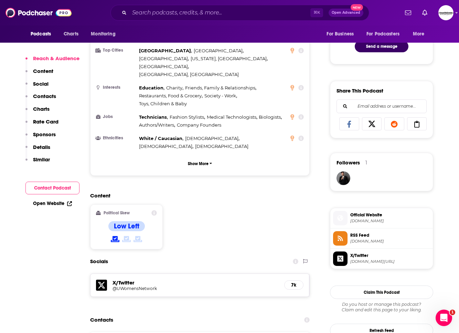
scroll to position [410, 0]
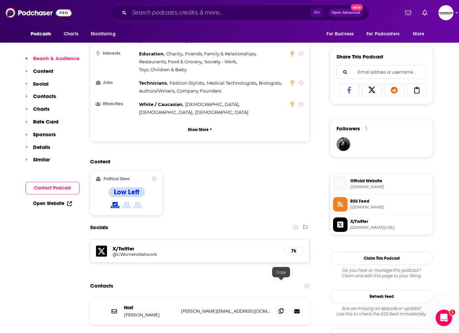
click at [283, 308] on icon at bounding box center [281, 311] width 5 height 6
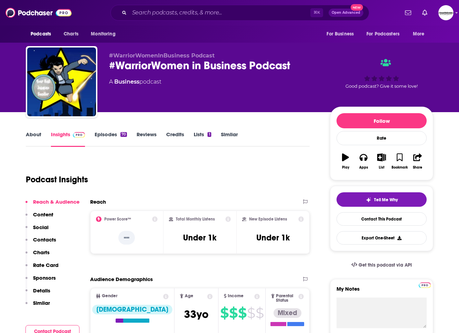
click at [38, 131] on link "About" at bounding box center [33, 139] width 15 height 16
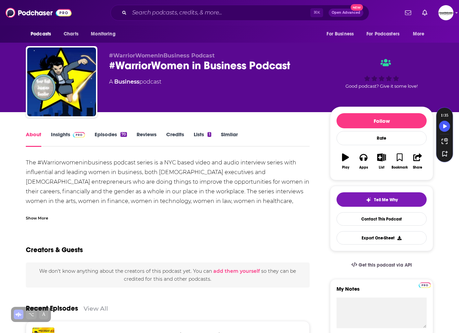
click at [62, 214] on div "Show More" at bounding box center [168, 216] width 284 height 12
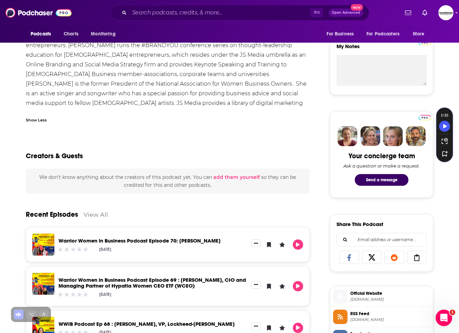
scroll to position [243, 0]
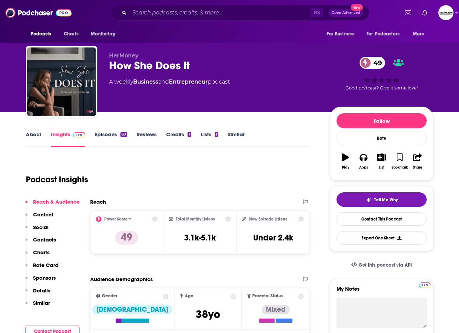
click at [34, 141] on link "About" at bounding box center [33, 139] width 15 height 16
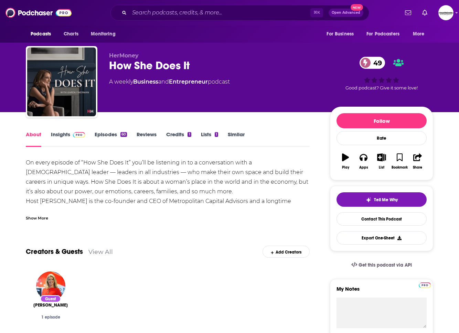
click at [42, 215] on div "Show More" at bounding box center [37, 217] width 22 height 7
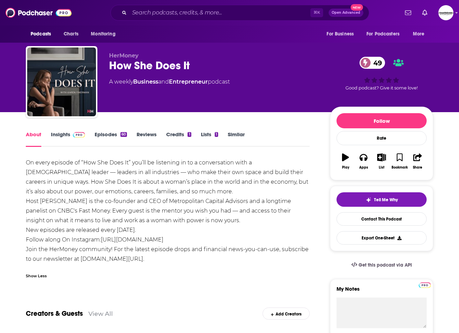
drag, startPoint x: 237, startPoint y: 221, endPoint x: 242, endPoint y: 219, distance: 5.4
click at [239, 221] on div "On every episode of “How She Does It” you’ll be listening in to a conversation …" at bounding box center [168, 211] width 284 height 106
click at [248, 219] on div "On every episode of “How She Does It” you’ll be listening in to a conversation …" at bounding box center [168, 211] width 284 height 106
drag, startPoint x: 249, startPoint y: 219, endPoint x: 35, endPoint y: 165, distance: 220.3
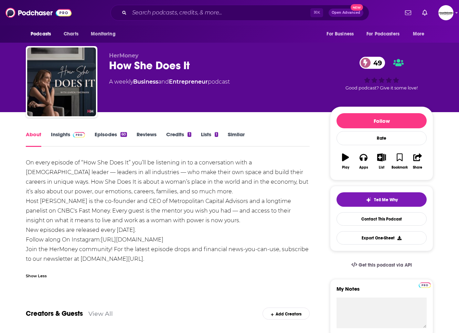
copy div "On every episode of “How She Does It” you’ll be listening in to a conversation …"
drag, startPoint x: 198, startPoint y: 66, endPoint x: 105, endPoint y: 64, distance: 93.0
click at [100, 64] on div "HerMoney How She Does It 49 A weekly Business and Entrepreneur podcast 49 Good …" at bounding box center [230, 83] width 408 height 74
copy h1 "How She Does It"
drag, startPoint x: 80, startPoint y: 202, endPoint x: 43, endPoint y: 201, distance: 36.5
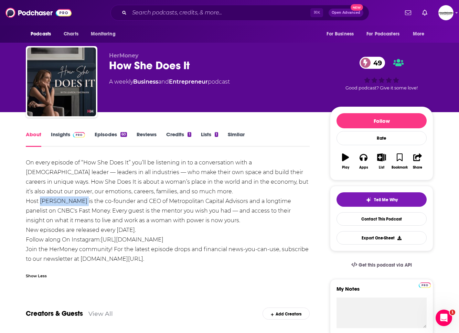
click at [40, 201] on div "On every episode of “How She Does It” you’ll be listening in to a conversation …" at bounding box center [168, 211] width 284 height 106
copy div "Karen Finerman"
click at [63, 137] on link "Insights" at bounding box center [68, 139] width 34 height 16
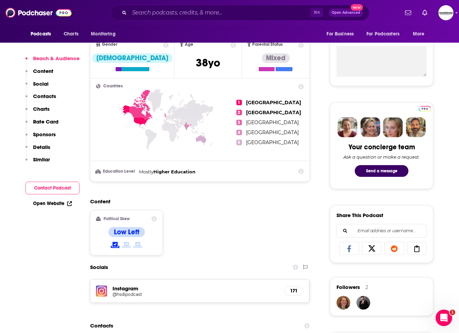
scroll to position [345, 0]
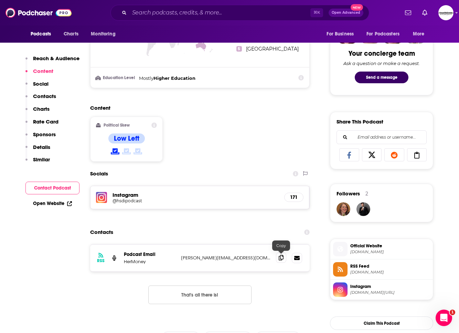
click at [281, 255] on icon at bounding box center [281, 258] width 5 height 6
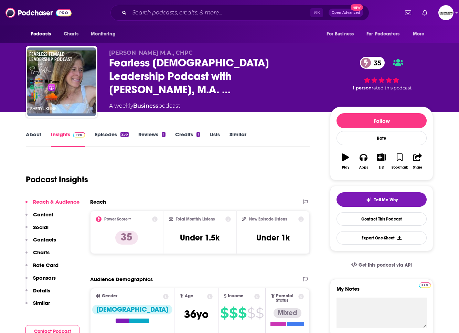
click at [36, 139] on link "About" at bounding box center [33, 139] width 15 height 16
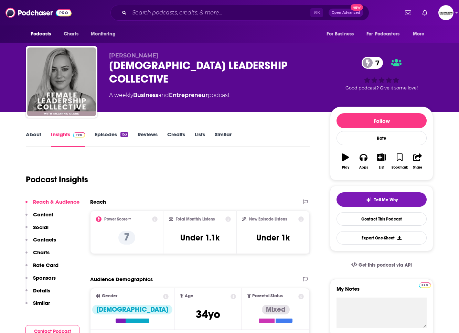
click at [32, 137] on link "About" at bounding box center [33, 139] width 15 height 16
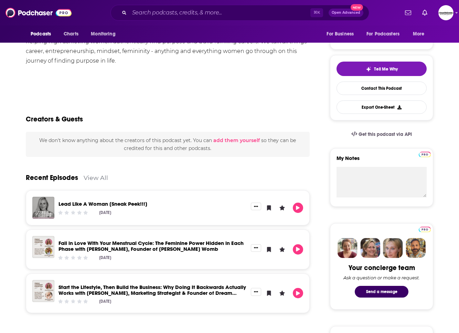
scroll to position [131, 0]
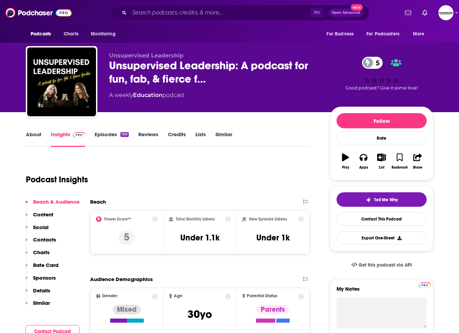
click at [35, 134] on link "About" at bounding box center [33, 139] width 15 height 16
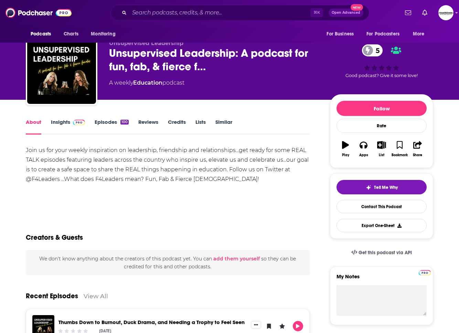
scroll to position [11, 0]
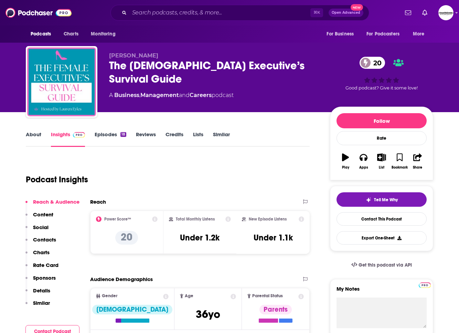
click at [39, 136] on link "About" at bounding box center [33, 139] width 15 height 16
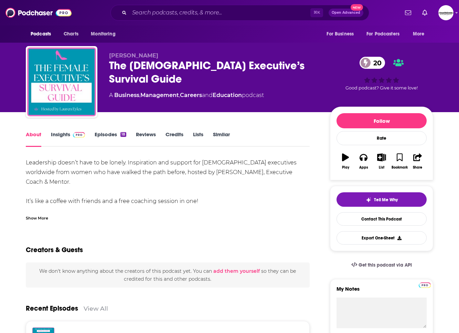
click at [38, 219] on div "Show More" at bounding box center [37, 217] width 22 height 7
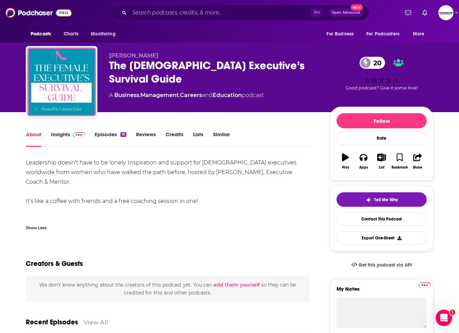
click at [264, 180] on div "Leadership doesn’t have to be lonely. Inspiration and support for [DEMOGRAPHIC_…" at bounding box center [168, 191] width 284 height 67
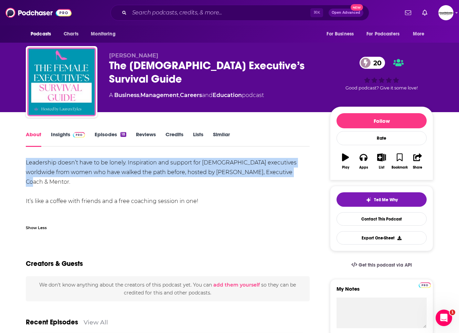
drag, startPoint x: 285, startPoint y: 174, endPoint x: 35, endPoint y: 163, distance: 250.5
copy div "Leadership doesn’t have to be lonely. Inspiration and support for [DEMOGRAPHIC_…"
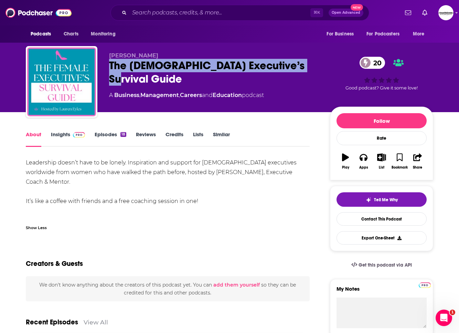
drag, startPoint x: 252, startPoint y: 65, endPoint x: 113, endPoint y: 67, distance: 139.4
click at [110, 67] on div "The [DEMOGRAPHIC_DATA] Executive’s Survival Guide 20" at bounding box center [214, 72] width 210 height 27
copy h1 "The [DEMOGRAPHIC_DATA] Executive’s Survival Guide"
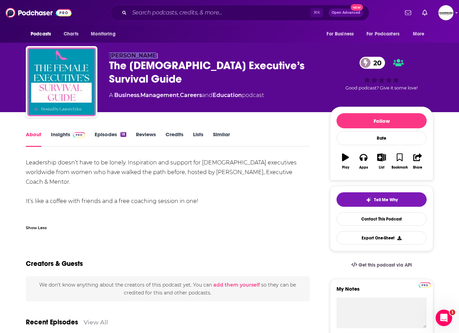
drag, startPoint x: 151, startPoint y: 56, endPoint x: 119, endPoint y: 54, distance: 32.4
click at [110, 50] on div "[PERSON_NAME] The [DEMOGRAPHIC_DATA] Executive’s Survival Guide 20 A Business ,…" at bounding box center [230, 83] width 408 height 74
copy span "[PERSON_NAME]"
click at [61, 134] on link "Insights" at bounding box center [68, 139] width 34 height 16
